Goal: Task Accomplishment & Management: Manage account settings

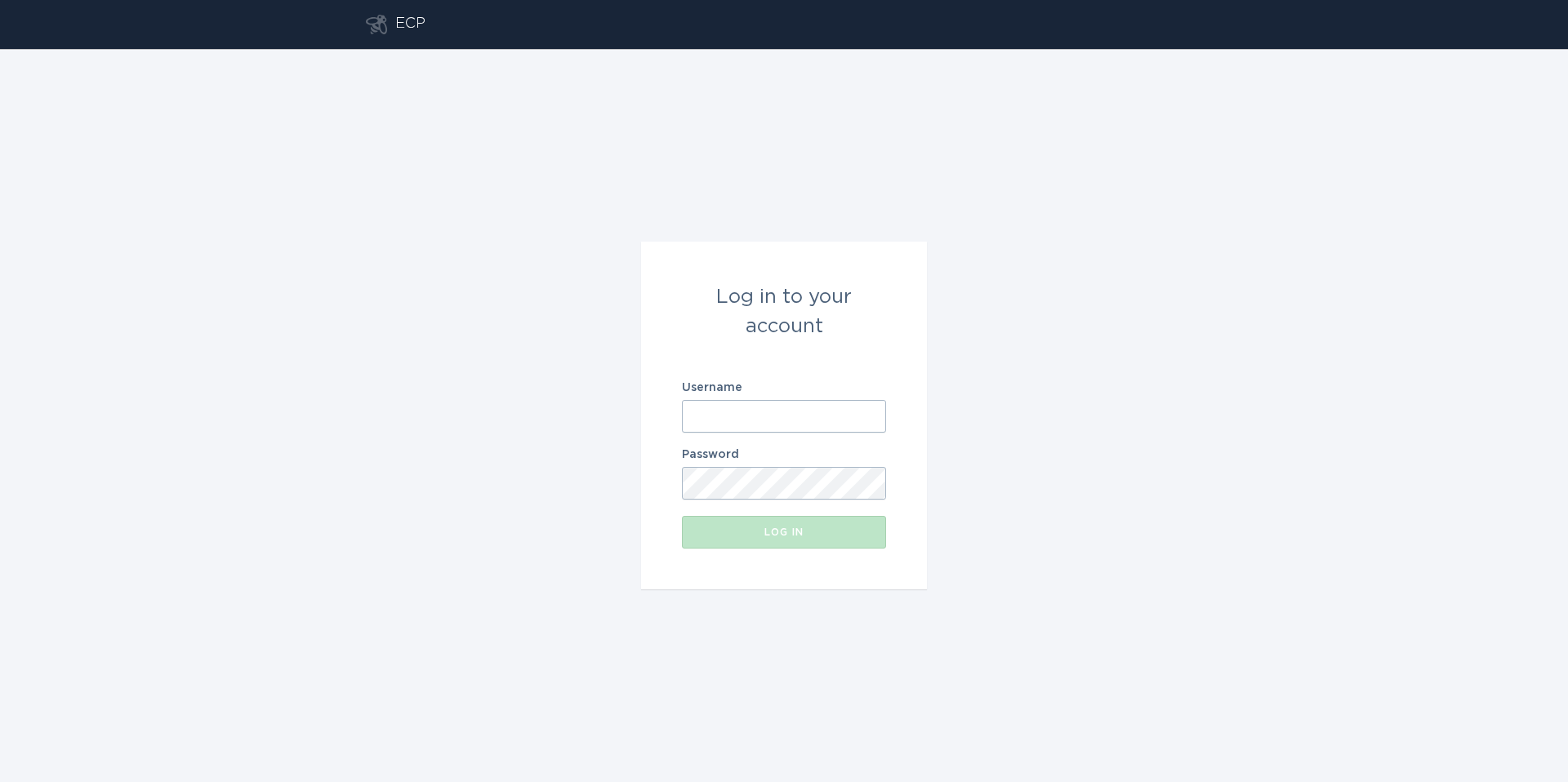
click at [701, 402] on input "Username" at bounding box center [784, 416] width 204 height 33
type input "[EMAIL_ADDRESS][DOMAIN_NAME]"
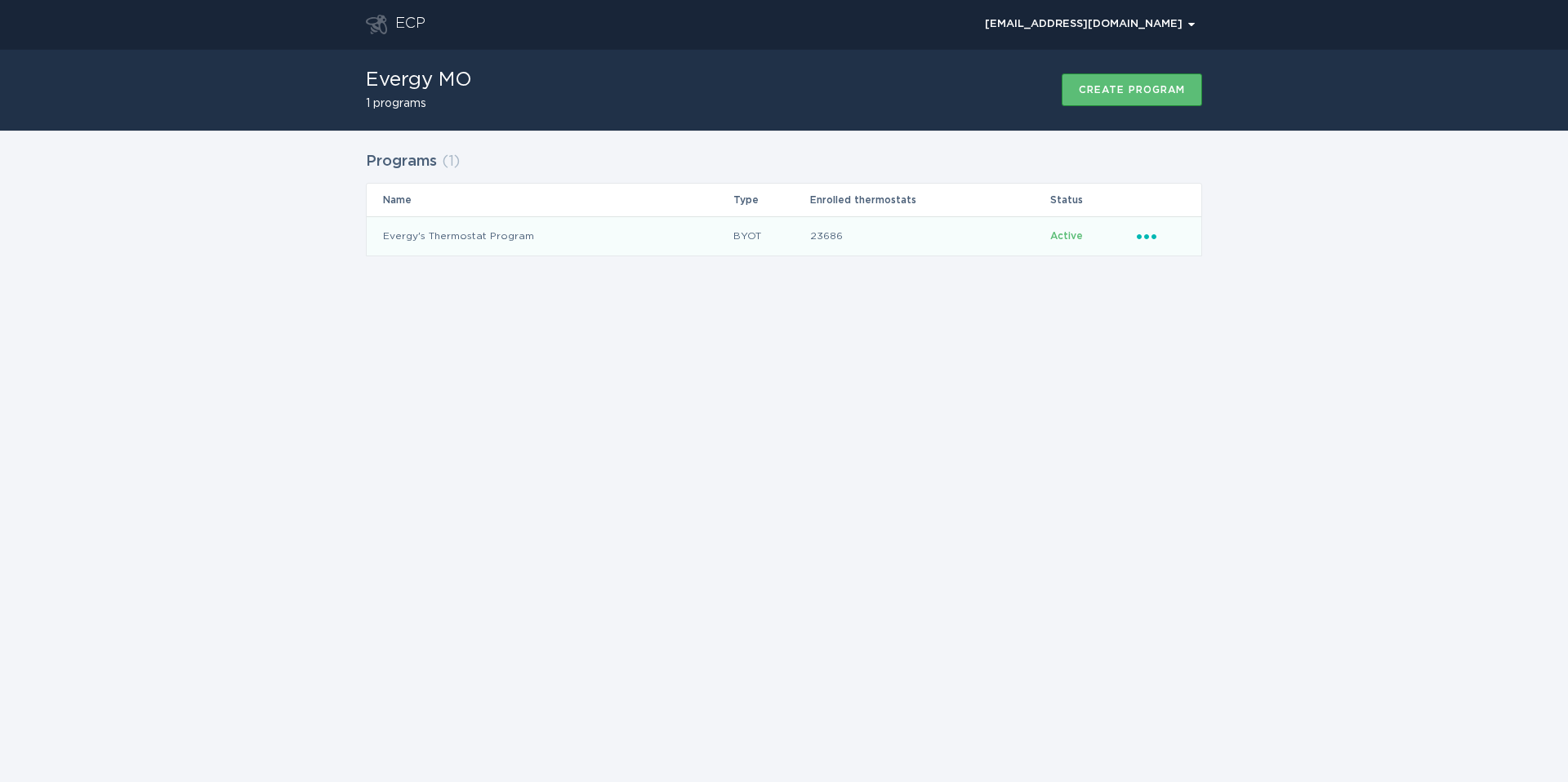
click at [1139, 227] on icon "Ellipsis" at bounding box center [1148, 234] width 23 height 14
click at [1183, 296] on div "Remove thermostat" at bounding box center [1223, 302] width 170 height 38
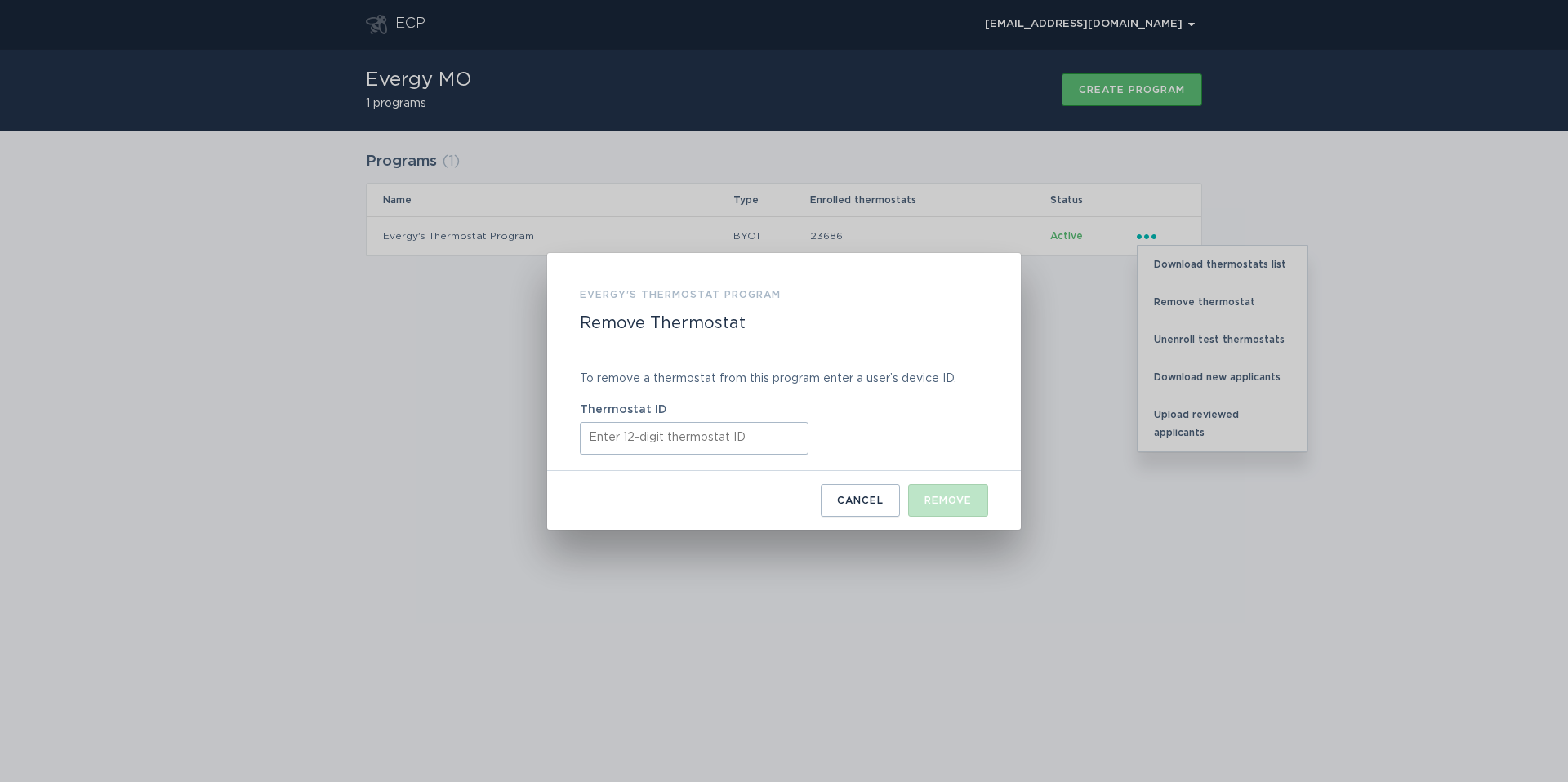
click at [732, 425] on input "Thermostat ID" at bounding box center [694, 438] width 228 height 33
paste input "421835239153"
type input "421835239153"
click at [937, 503] on div "Remove" at bounding box center [948, 501] width 47 height 10
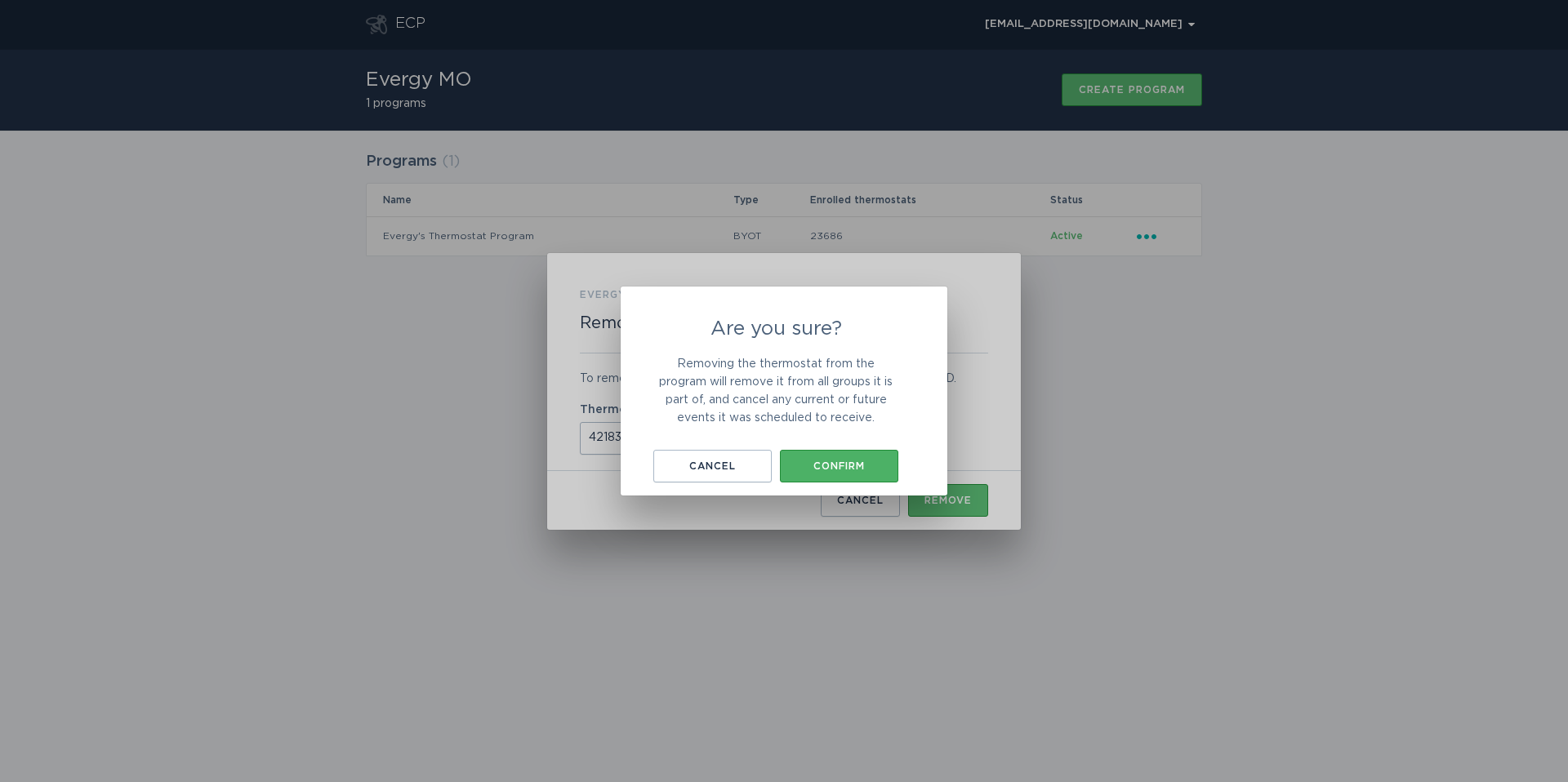
click at [844, 464] on div "Confirm" at bounding box center [838, 466] width 102 height 10
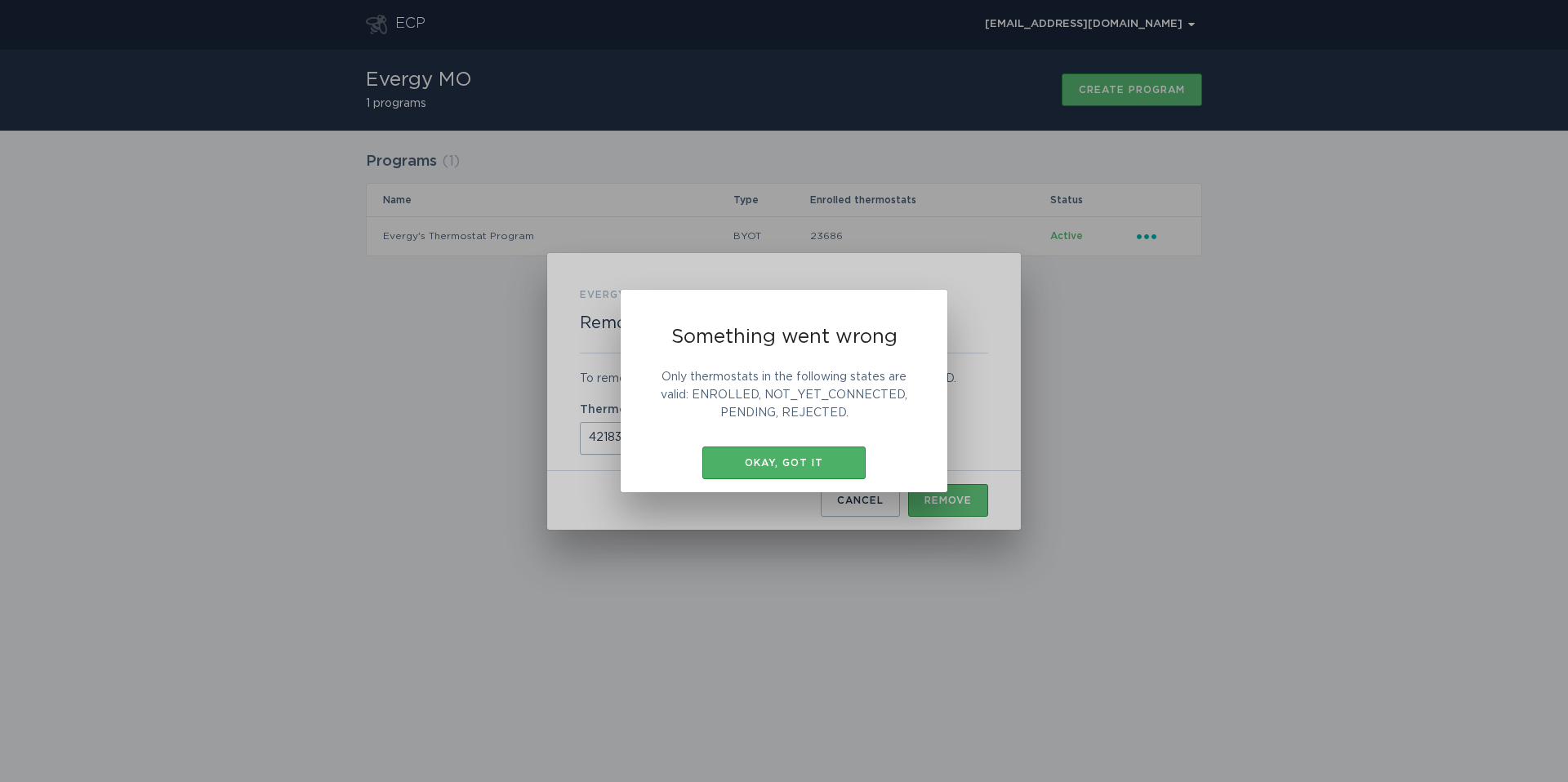
drag, startPoint x: 837, startPoint y: 458, endPoint x: 857, endPoint y: 458, distance: 20.0
click at [837, 458] on div "Okay, got it" at bounding box center [784, 463] width 147 height 10
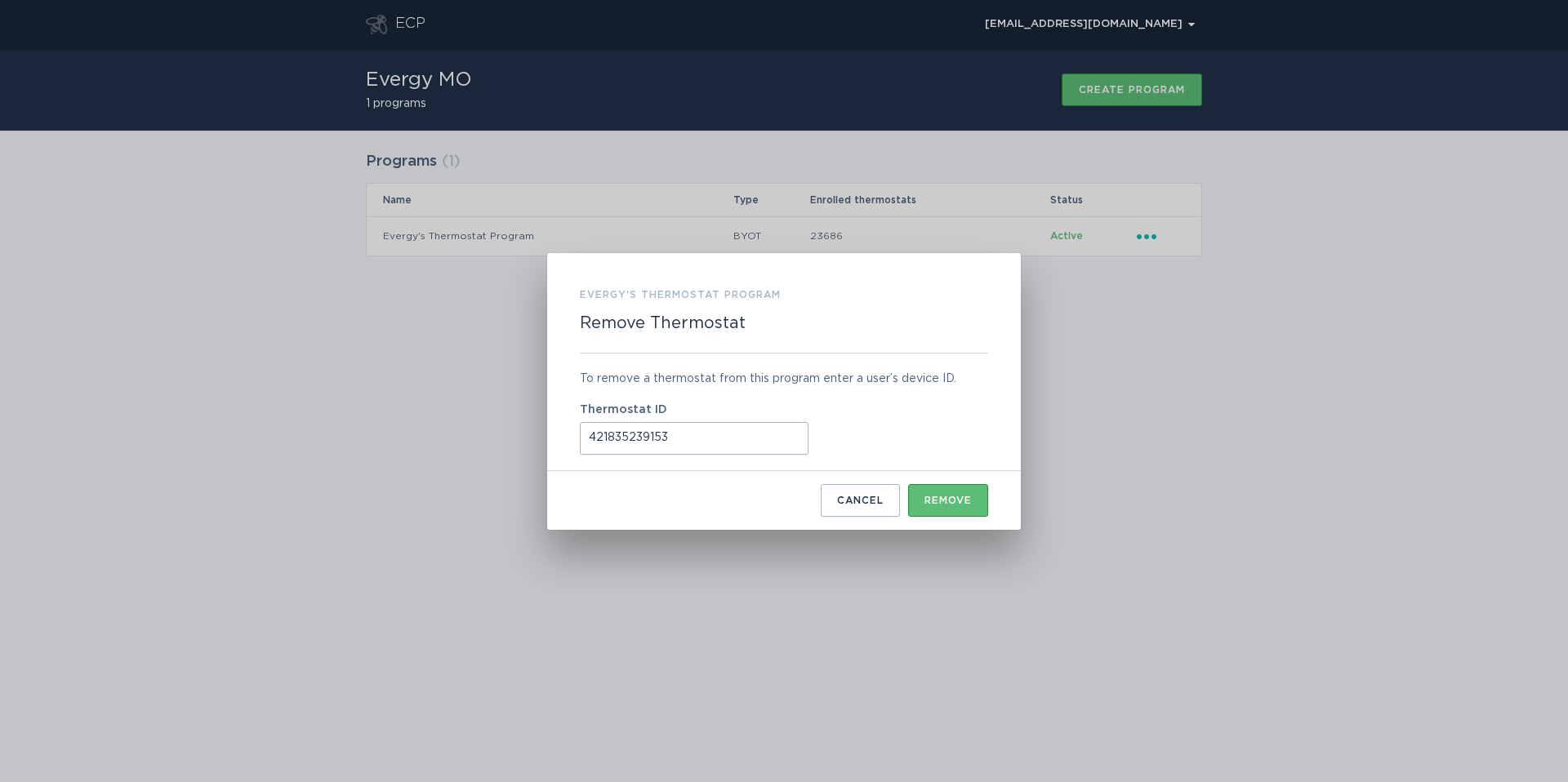
drag, startPoint x: 1232, startPoint y: 392, endPoint x: 1233, endPoint y: 380, distance: 12.0
click at [1233, 389] on div "Something went wrong Only thermostats in the following states are valid: ENROLL…" at bounding box center [784, 391] width 1568 height 782
drag, startPoint x: 860, startPoint y: 499, endPoint x: 959, endPoint y: 309, distance: 214.2
click at [862, 497] on div "Cancel" at bounding box center [860, 501] width 47 height 10
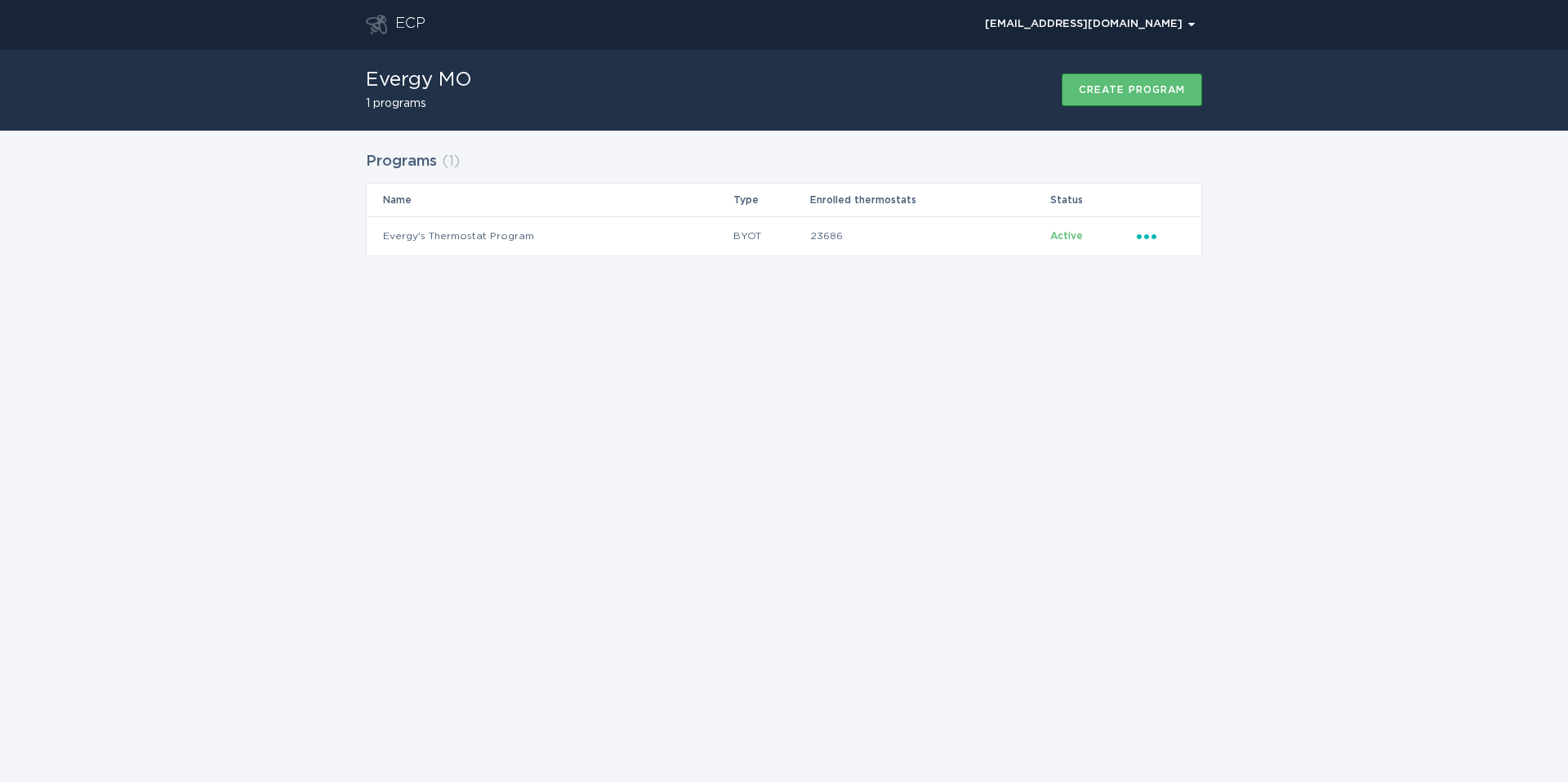
drag, startPoint x: 1116, startPoint y: 29, endPoint x: 1114, endPoint y: 43, distance: 14.1
click at [1115, 28] on div "[EMAIL_ADDRESS][DOMAIN_NAME] Chevron" at bounding box center [1090, 25] width 210 height 10
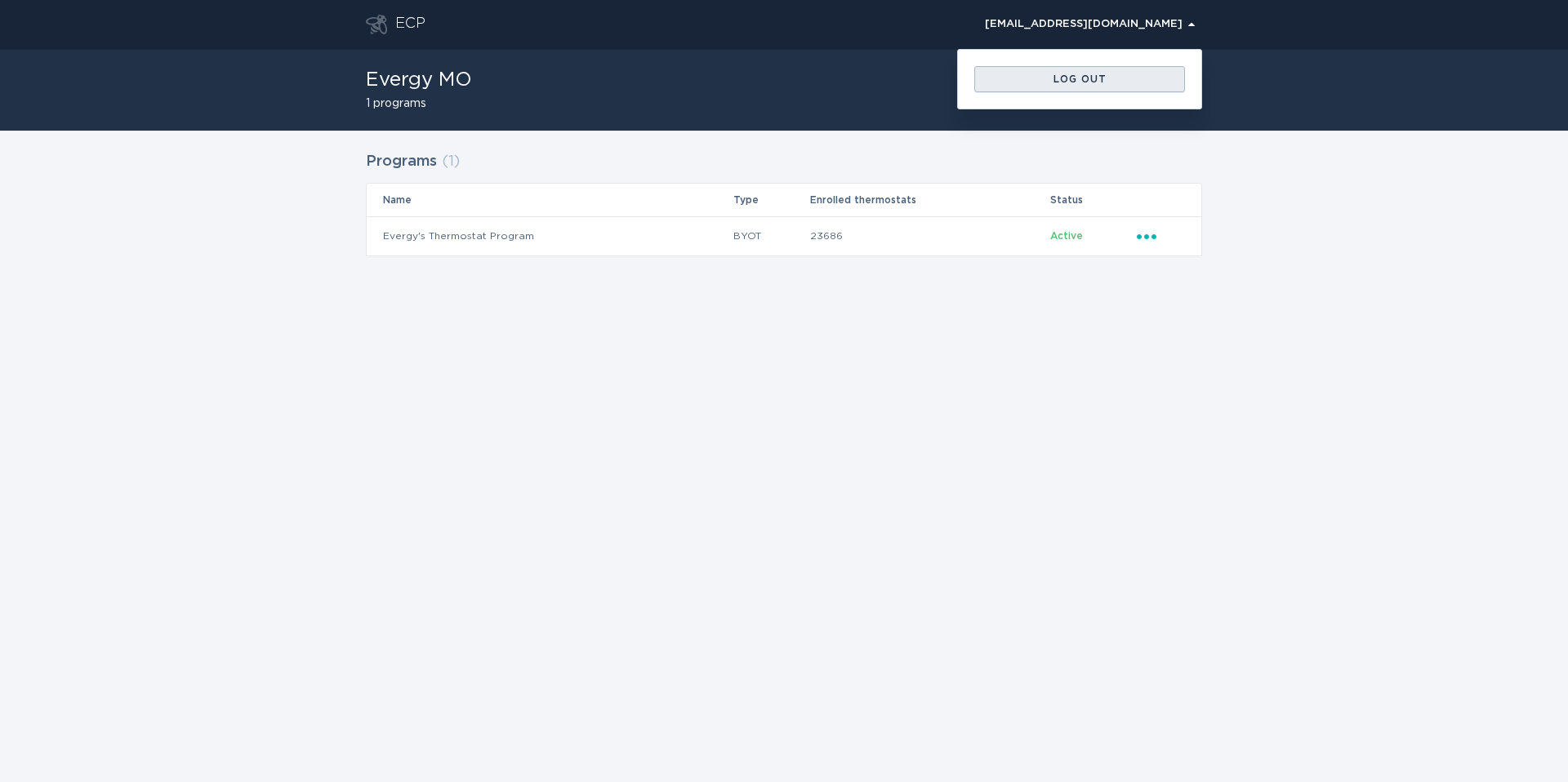
click at [1101, 80] on div "Log out" at bounding box center [1080, 79] width 195 height 10
